Goal: Task Accomplishment & Management: Use online tool/utility

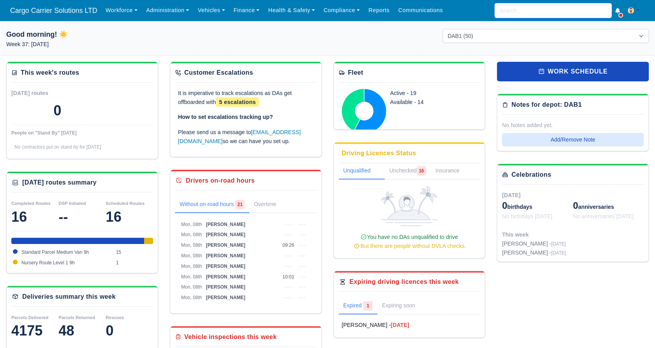
click at [546, 9] on input "search" at bounding box center [553, 10] width 117 height 15
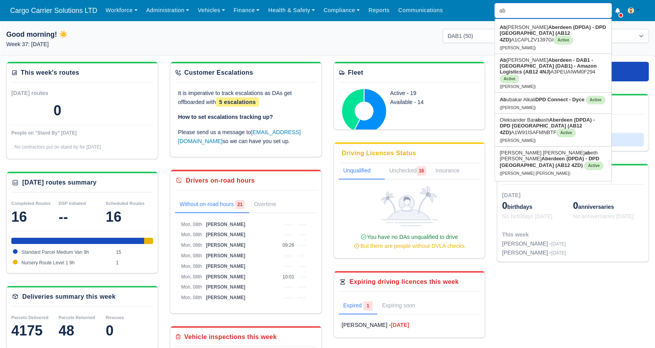
type input "abh"
type input "abhishek Bhushan"
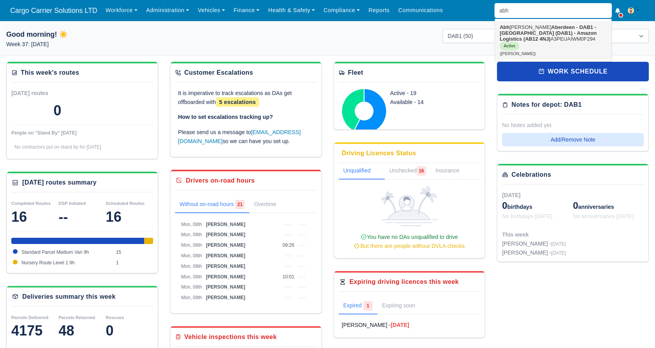
click at [541, 34] on strong "Aberdeen - DAB1 - Aberdeen (DAB1) - Amazon Logistics (AB12 4NJ)" at bounding box center [548, 33] width 97 height 18
type input "[PERSON_NAME]"
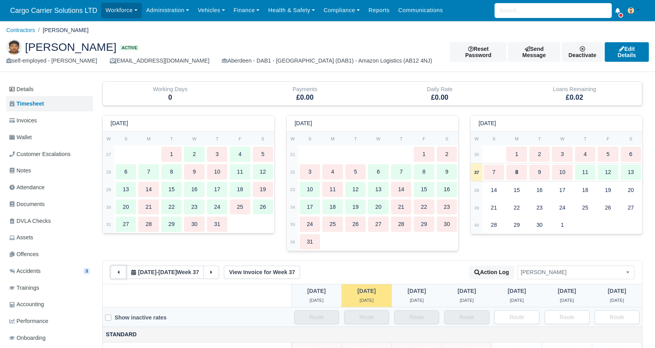
click at [119, 275] on button at bounding box center [119, 271] width 16 height 13
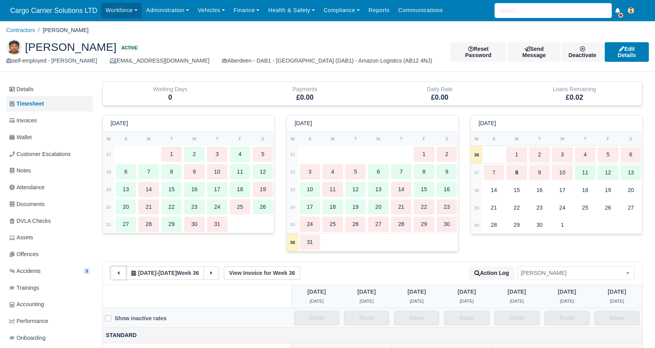
click at [119, 275] on icon at bounding box center [118, 272] width 5 height 5
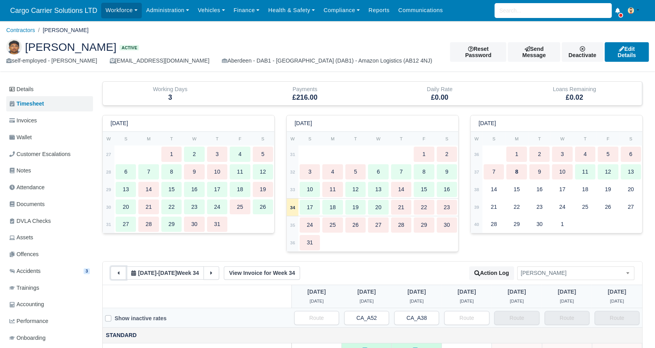
click at [119, 275] on icon at bounding box center [118, 272] width 5 height 5
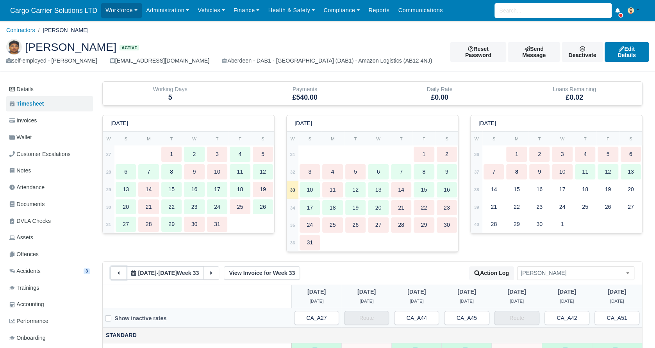
click at [119, 275] on icon at bounding box center [118, 272] width 5 height 5
click at [119, 275] on button at bounding box center [119, 272] width 16 height 13
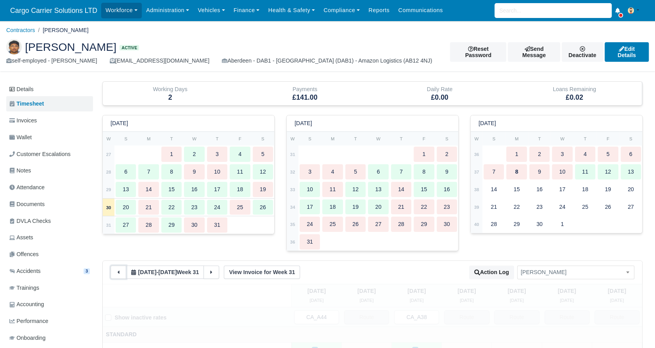
click at [119, 275] on button at bounding box center [119, 271] width 16 height 13
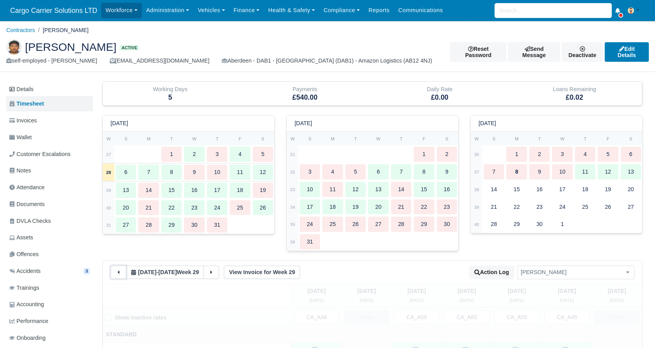
click at [119, 275] on button at bounding box center [119, 271] width 16 height 13
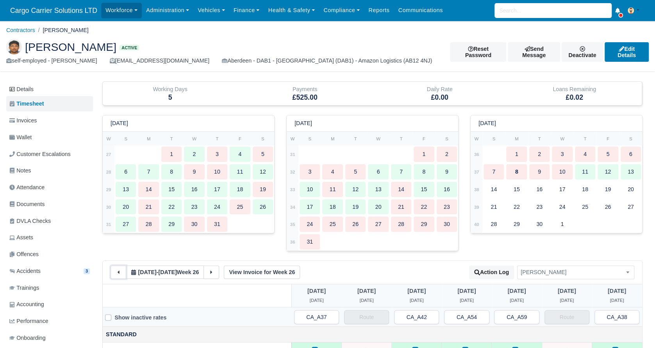
click at [119, 275] on button at bounding box center [119, 271] width 16 height 13
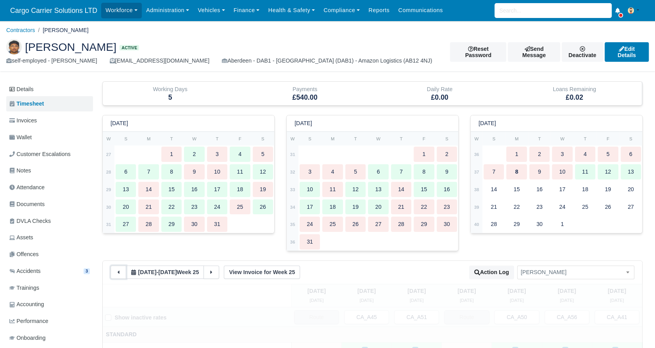
click at [119, 275] on button at bounding box center [119, 271] width 16 height 13
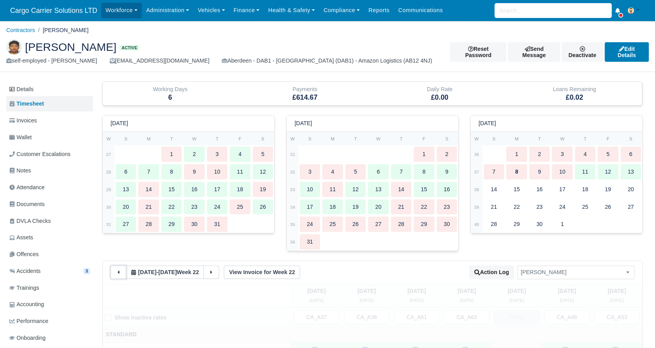
click at [119, 275] on button at bounding box center [119, 271] width 16 height 13
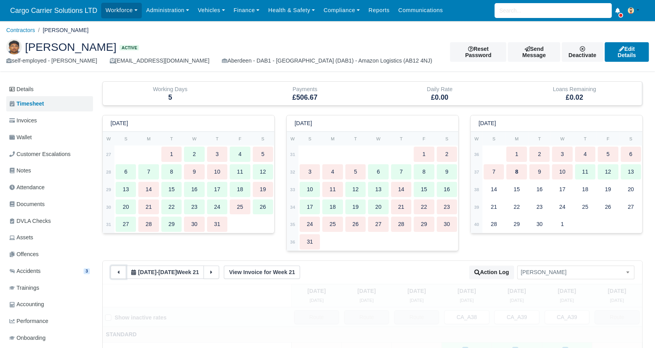
click at [119, 275] on button at bounding box center [119, 271] width 16 height 13
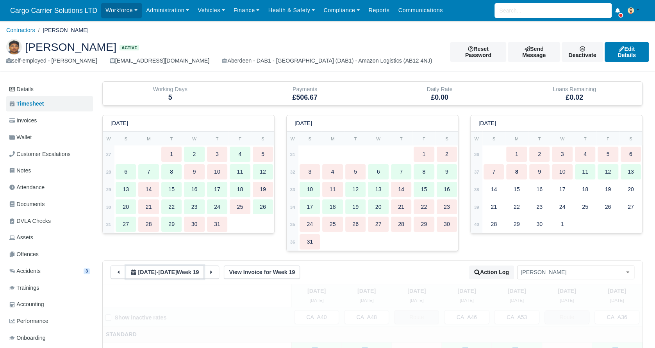
click at [150, 272] on span "[DATE]" at bounding box center [147, 272] width 18 height 6
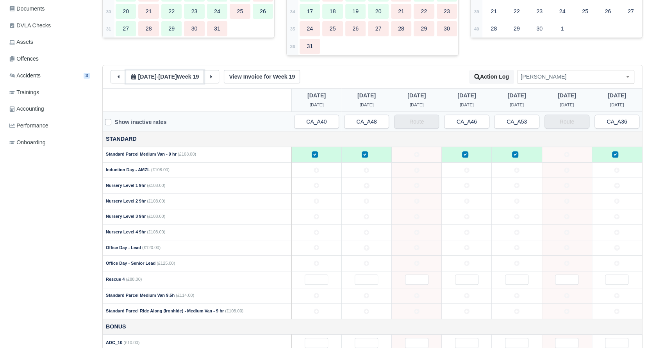
scroll to position [130, 0]
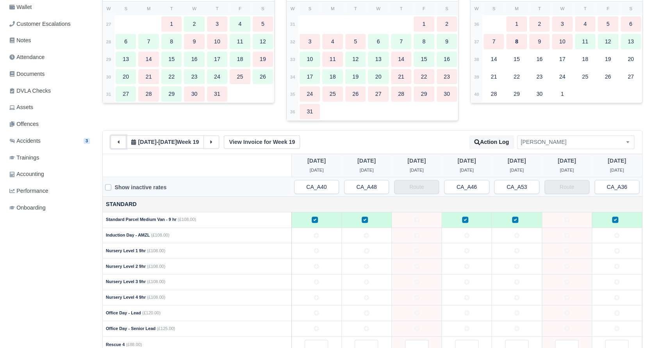
click at [115, 143] on button at bounding box center [119, 141] width 16 height 13
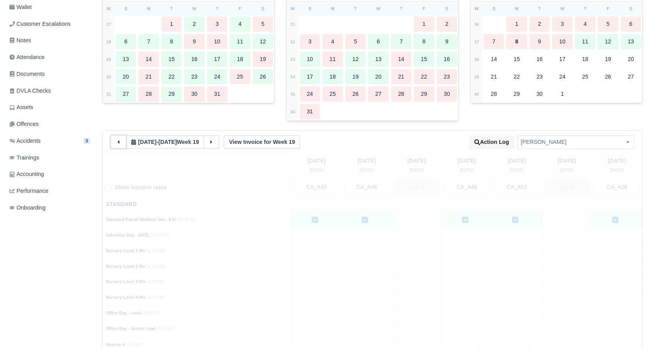
click at [115, 143] on button at bounding box center [119, 141] width 16 height 13
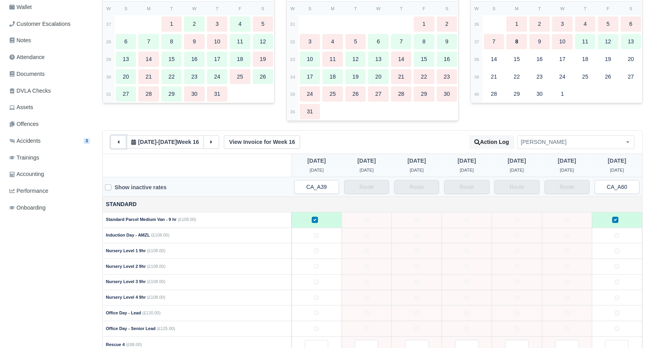
click at [115, 143] on button at bounding box center [119, 141] width 16 height 13
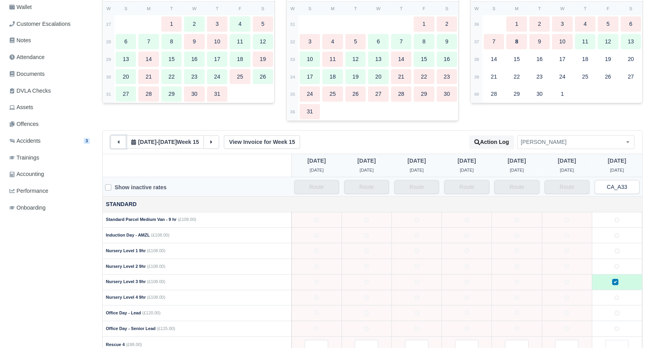
click at [115, 143] on button at bounding box center [119, 141] width 16 height 13
click at [211, 141] on icon at bounding box center [212, 141] width 2 height 3
click at [211, 141] on icon at bounding box center [211, 141] width 5 height 5
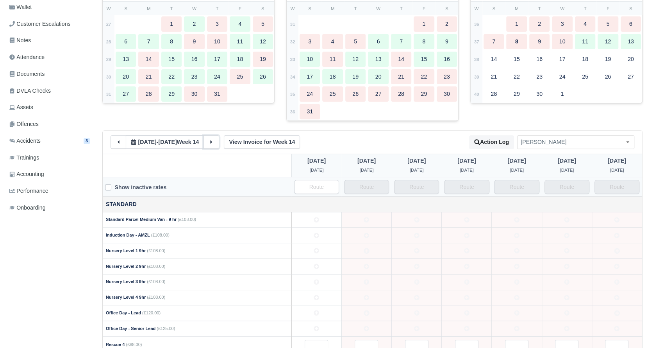
click at [211, 141] on icon at bounding box center [212, 141] width 2 height 3
click at [211, 141] on icon at bounding box center [211, 141] width 5 height 5
click at [119, 141] on icon at bounding box center [119, 141] width 2 height 3
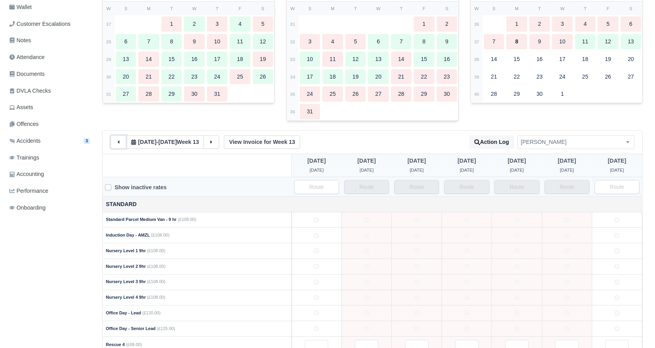
click at [119, 141] on icon at bounding box center [119, 141] width 2 height 3
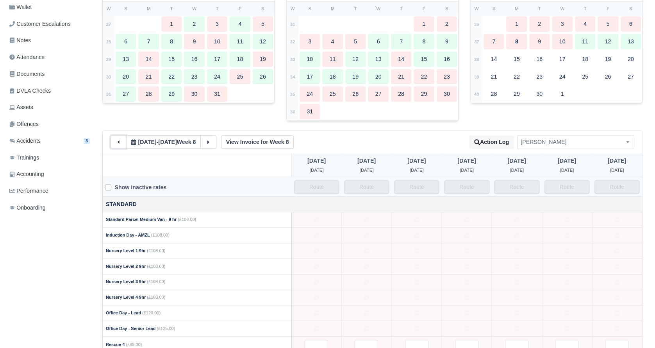
click at [119, 141] on icon at bounding box center [119, 141] width 2 height 3
click at [28, 151] on link "Trainings" at bounding box center [49, 157] width 87 height 15
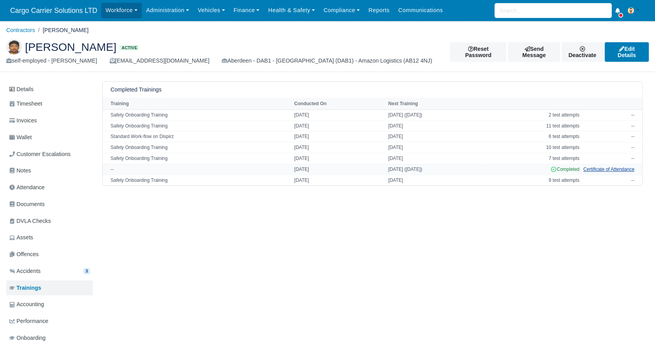
click at [610, 168] on link "Certificate of Attendance" at bounding box center [608, 168] width 51 height 5
click at [46, 258] on link "Offences" at bounding box center [49, 254] width 87 height 15
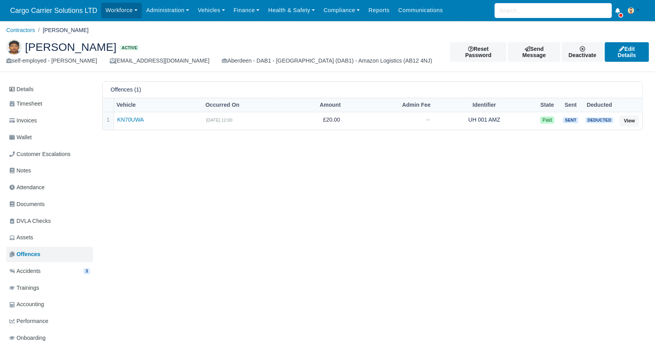
click at [43, 269] on link "Accidents 3" at bounding box center [49, 270] width 87 height 15
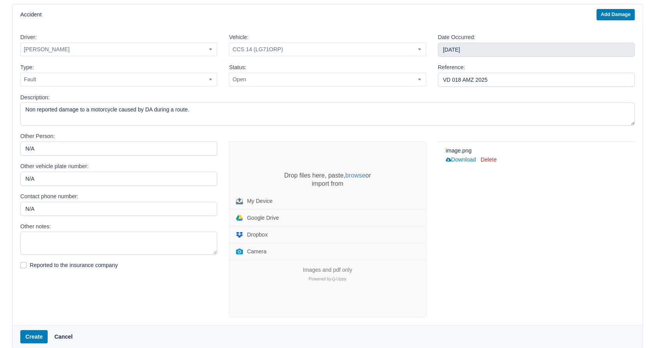
scroll to position [82, 0]
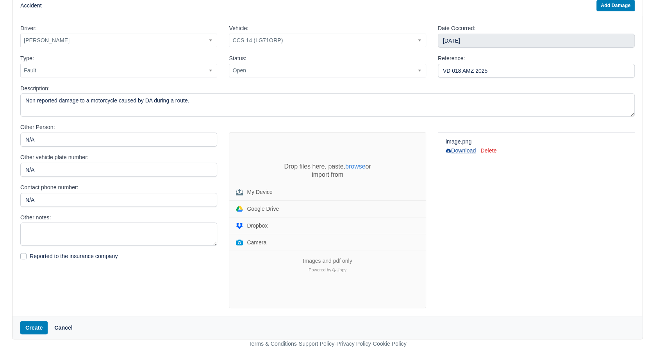
click at [463, 149] on link "Download" at bounding box center [461, 150] width 30 height 6
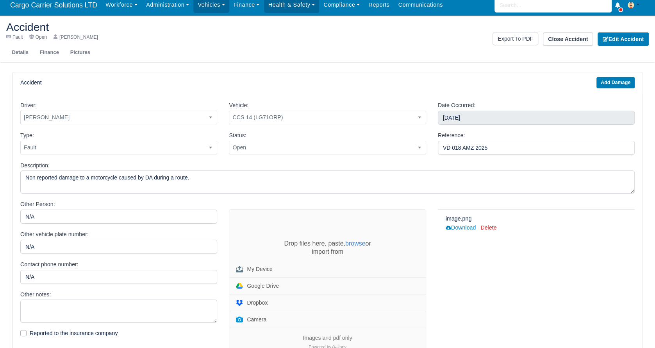
scroll to position [0, 0]
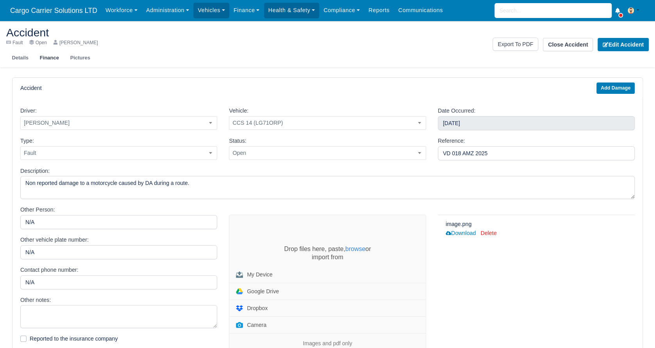
click at [43, 61] on link "Finance" at bounding box center [49, 58] width 30 height 13
click at [461, 234] on link "Download" at bounding box center [461, 233] width 30 height 6
click at [42, 55] on link "Finance" at bounding box center [49, 58] width 30 height 13
click at [466, 231] on link "Download" at bounding box center [461, 233] width 30 height 6
click at [42, 58] on link "Finance" at bounding box center [49, 58] width 30 height 13
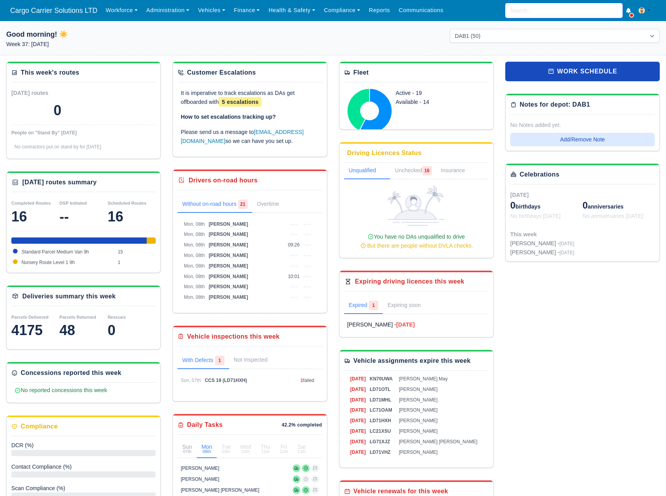
click at [526, 16] on input "search" at bounding box center [563, 10] width 117 height 15
type input "ama"
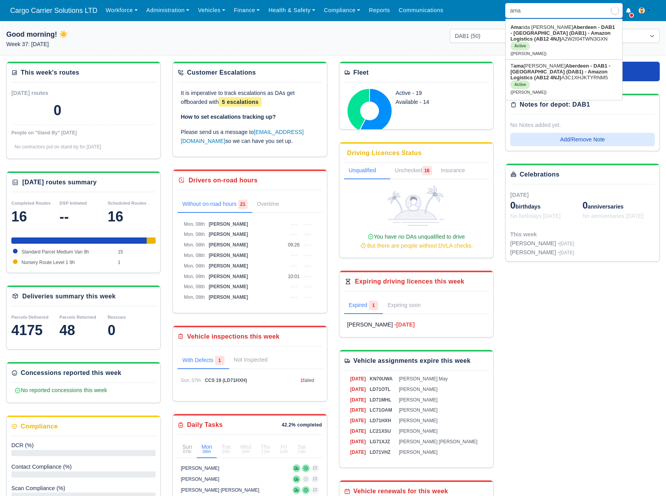
type input "[PERSON_NAME]"
type input "aman"
type input "[PERSON_NAME]"
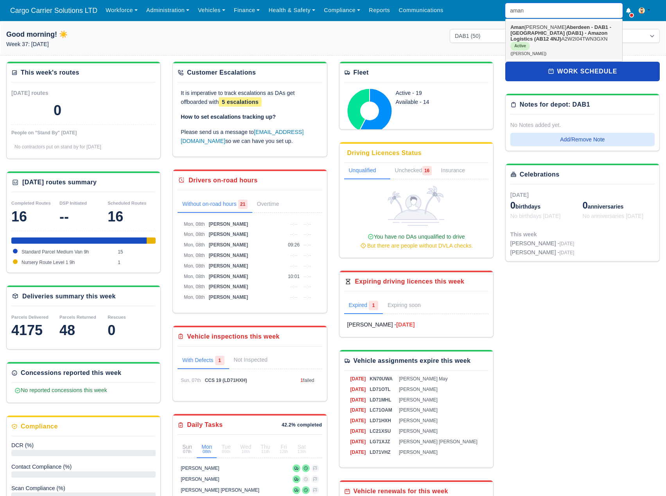
type input "aman"
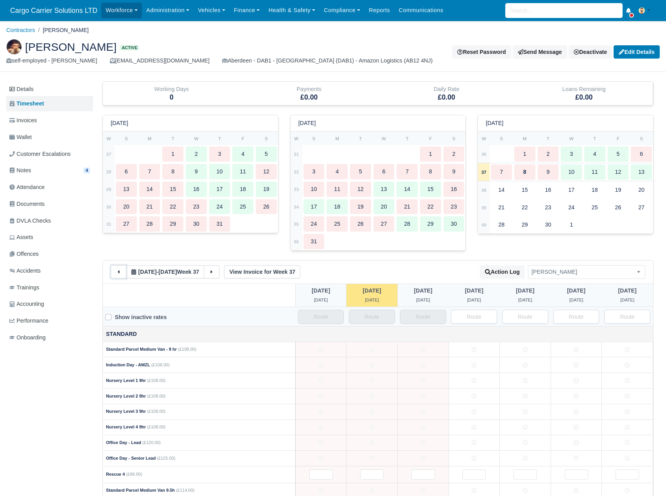
click at [116, 276] on button at bounding box center [119, 271] width 16 height 13
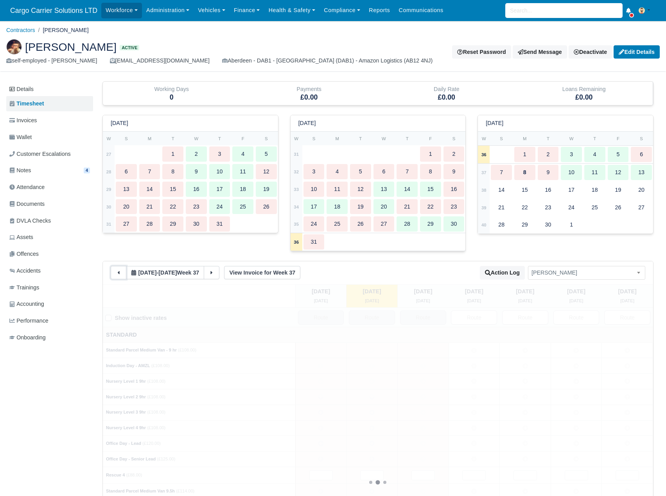
click at [116, 276] on icon at bounding box center [118, 272] width 5 height 5
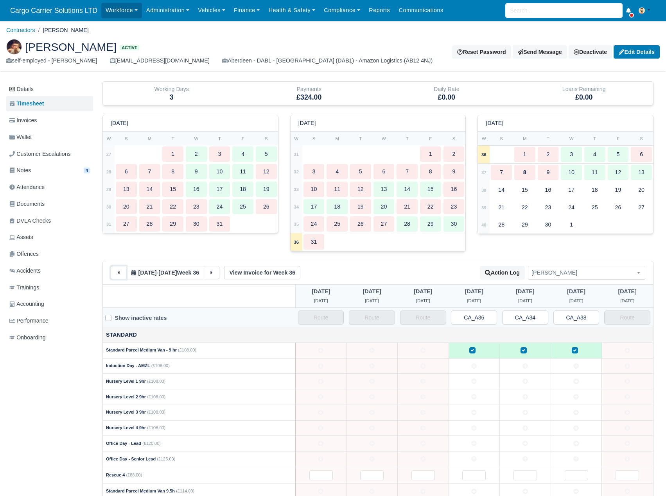
click at [116, 276] on icon at bounding box center [118, 272] width 5 height 5
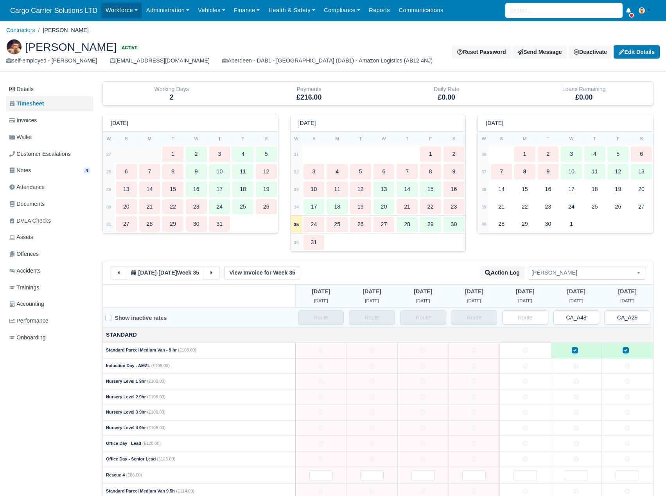
click at [108, 155] on strong "27" at bounding box center [108, 154] width 5 height 5
click at [116, 270] on icon at bounding box center [118, 271] width 5 height 5
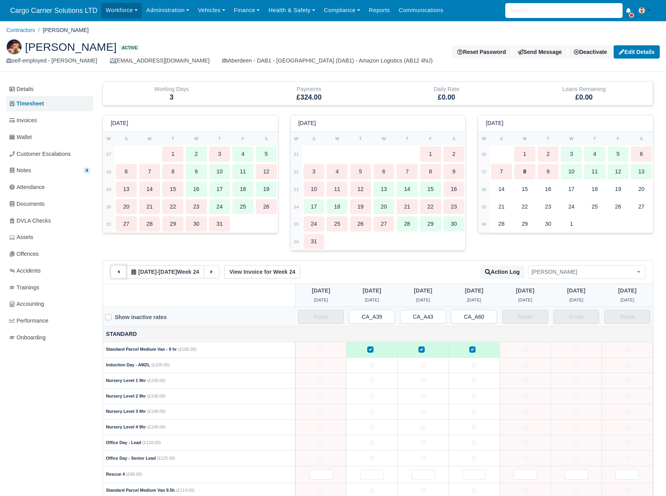
click at [116, 270] on icon at bounding box center [118, 271] width 5 height 5
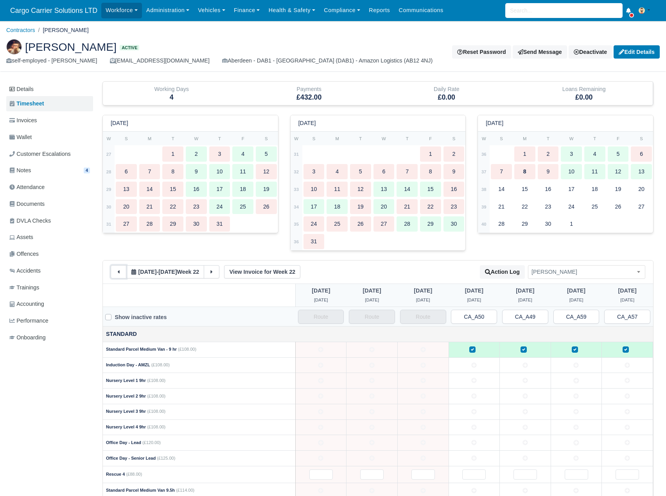
click at [116, 270] on icon at bounding box center [118, 271] width 5 height 5
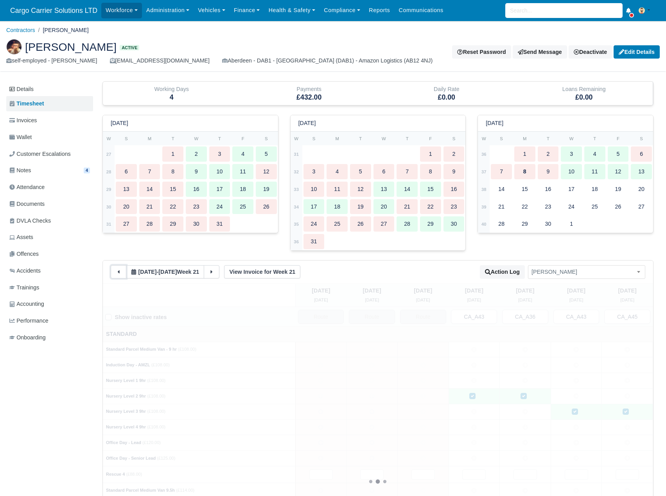
click at [116, 270] on icon at bounding box center [118, 271] width 5 height 5
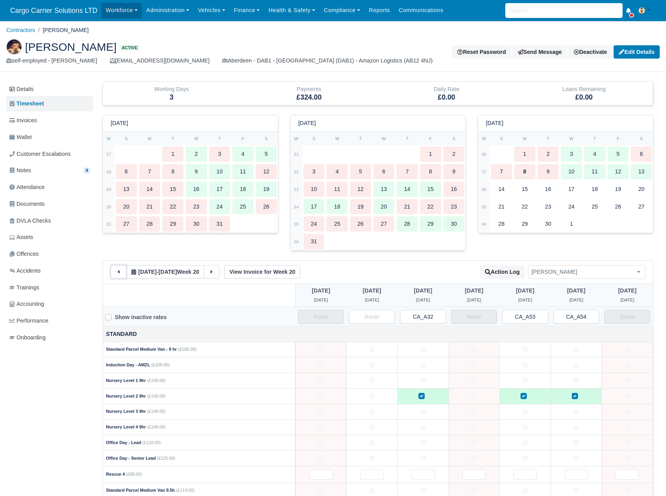
click at [116, 270] on icon at bounding box center [118, 271] width 5 height 5
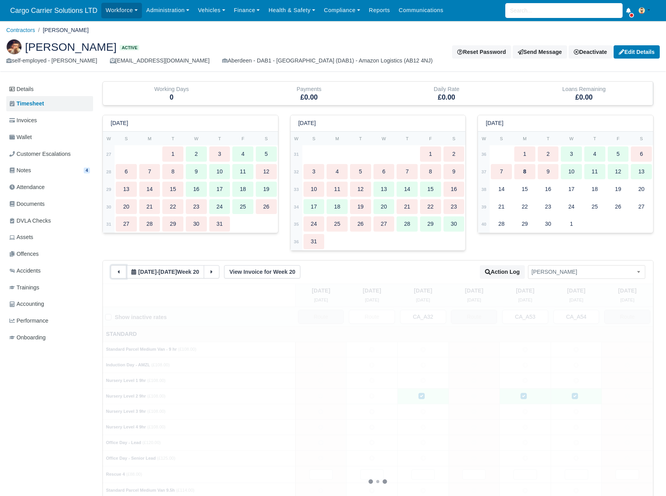
click at [116, 270] on icon at bounding box center [118, 271] width 5 height 5
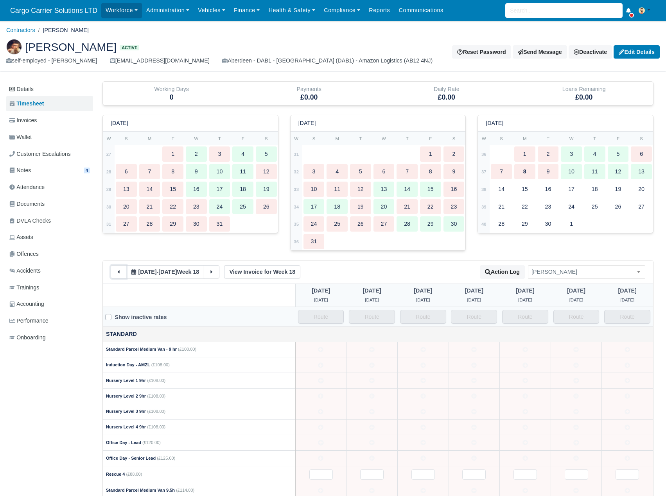
click at [116, 270] on icon at bounding box center [118, 271] width 5 height 5
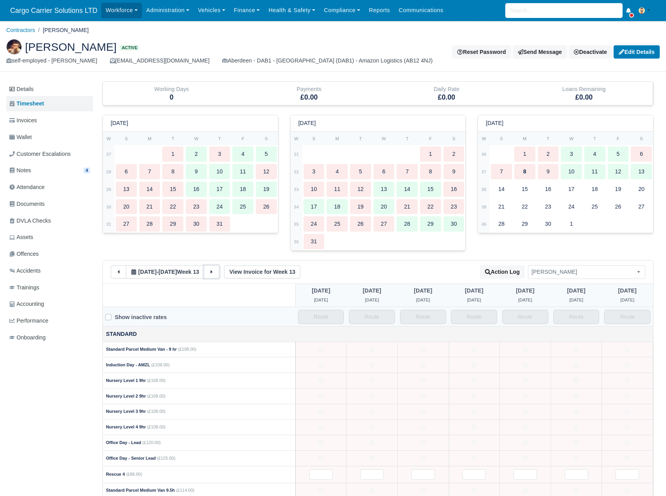
click at [211, 270] on button at bounding box center [212, 271] width 16 height 13
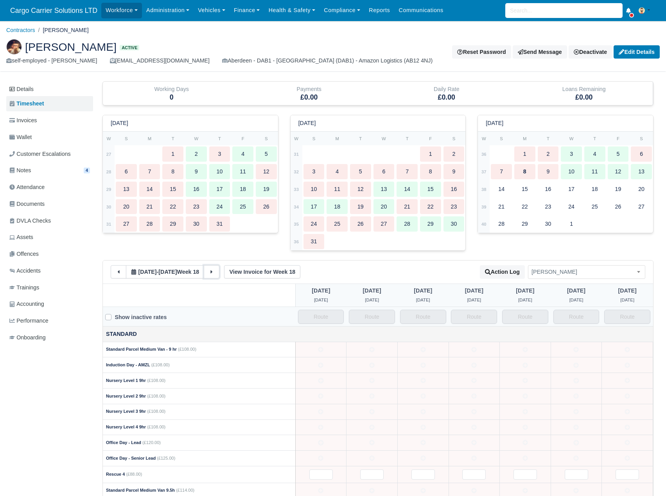
click at [211, 270] on button at bounding box center [212, 271] width 16 height 13
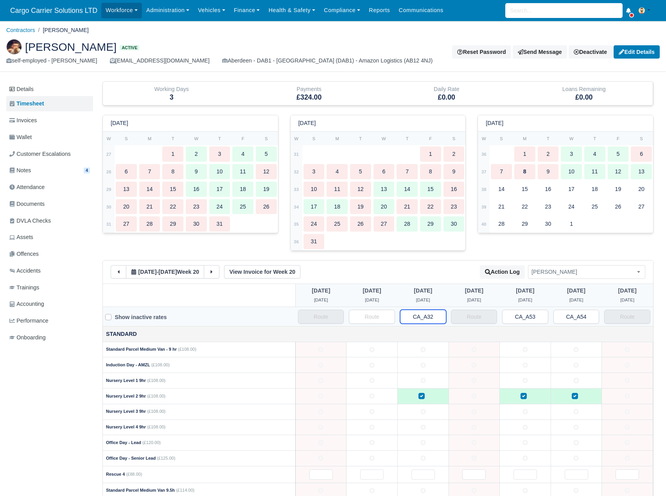
click at [427, 319] on input "CA_A32" at bounding box center [423, 317] width 46 height 14
